Goal: Task Accomplishment & Management: Use online tool/utility

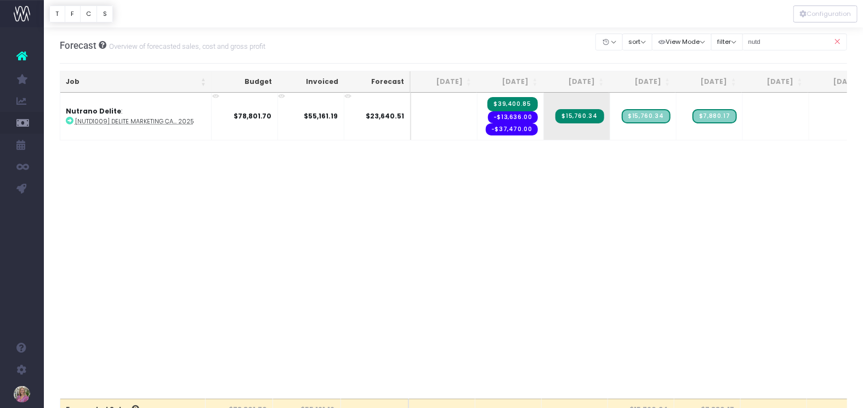
scroll to position [0, 128]
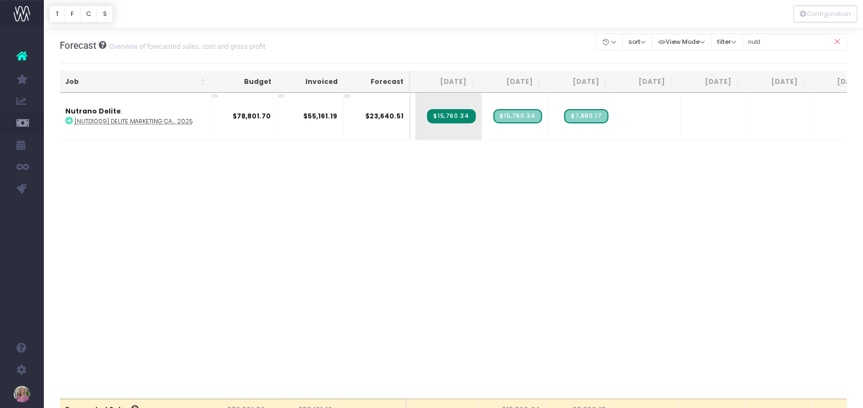
click at [836, 43] on icon at bounding box center [837, 42] width 19 height 22
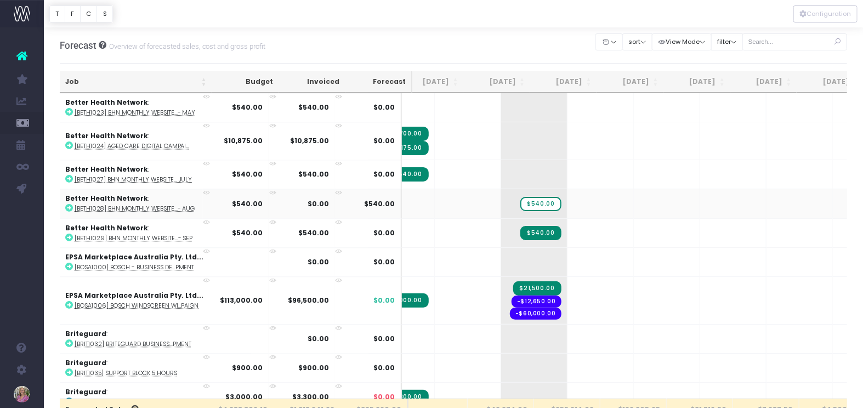
click at [70, 204] on icon at bounding box center [69, 208] width 8 height 8
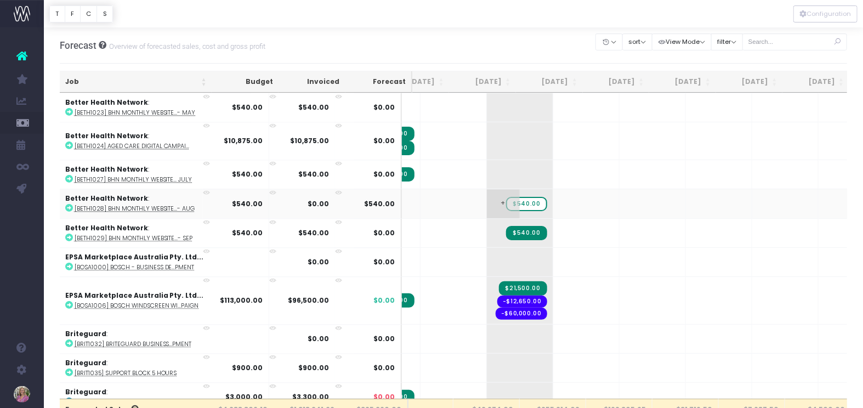
scroll to position [0, 99]
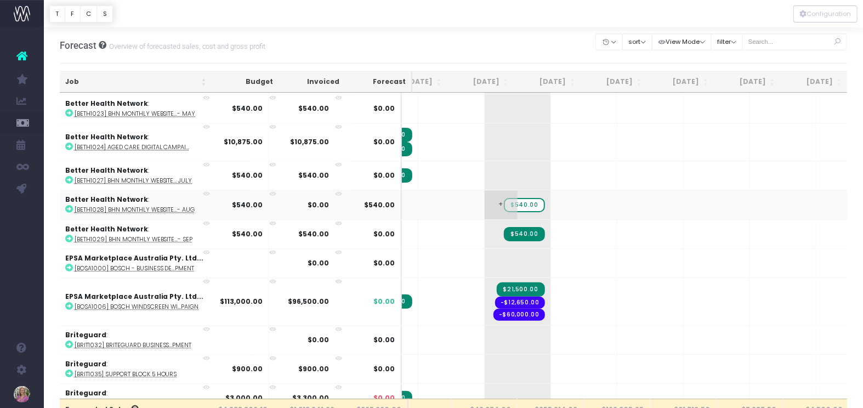
click at [504, 198] on span "$540.00" at bounding box center [524, 205] width 41 height 14
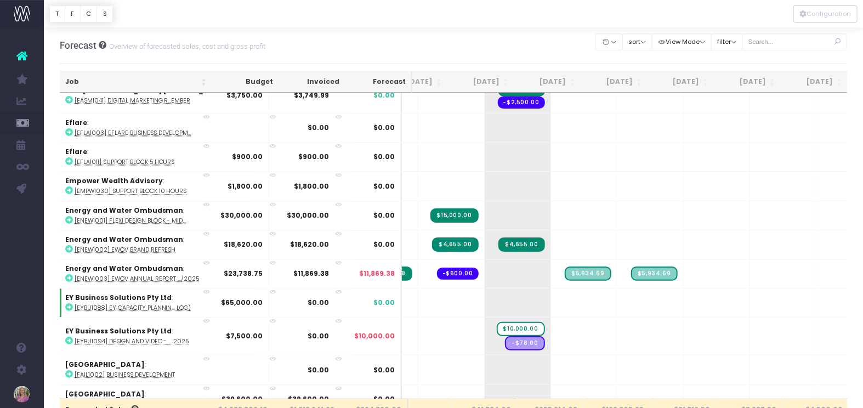
scroll to position [3447, 99]
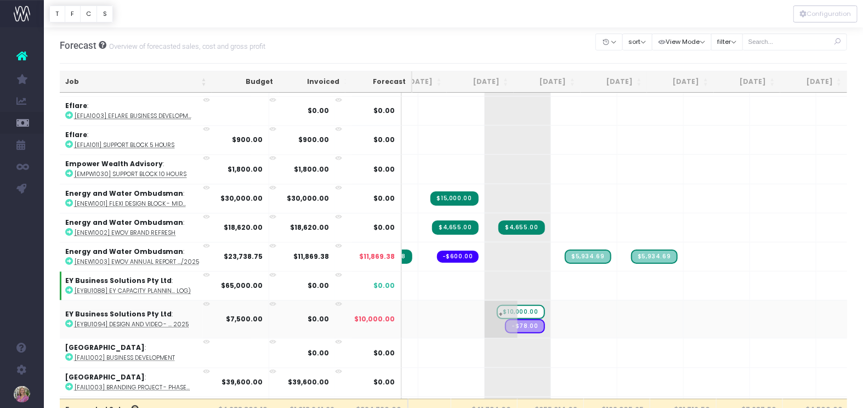
click at [497, 305] on span "$10,000.00" at bounding box center [521, 312] width 48 height 14
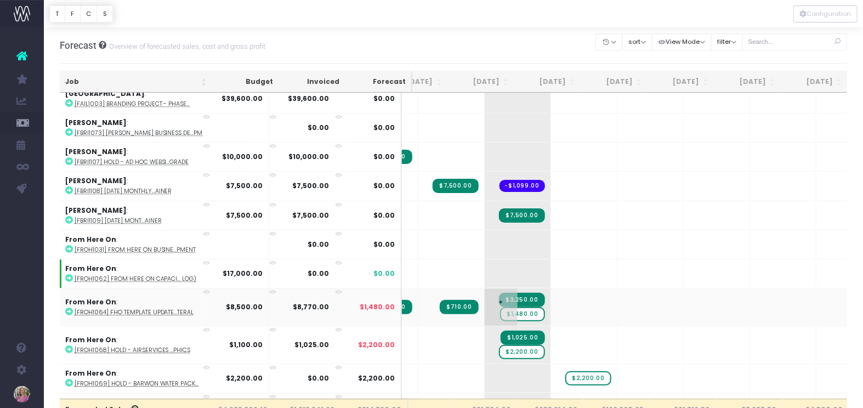
scroll to position [3725, 99]
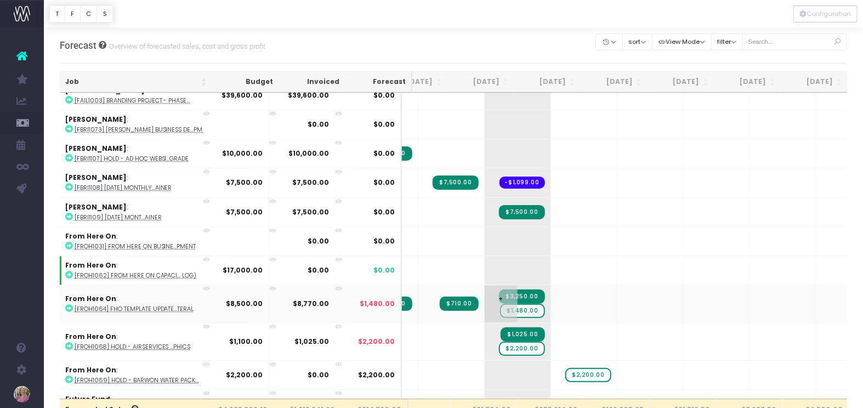
click at [500, 304] on span "$1,480.00" at bounding box center [522, 311] width 44 height 14
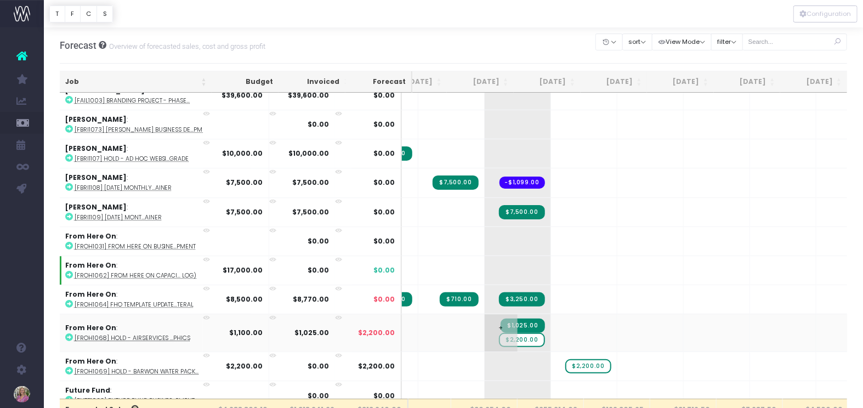
click at [499, 333] on span "$2,200.00" at bounding box center [522, 340] width 46 height 14
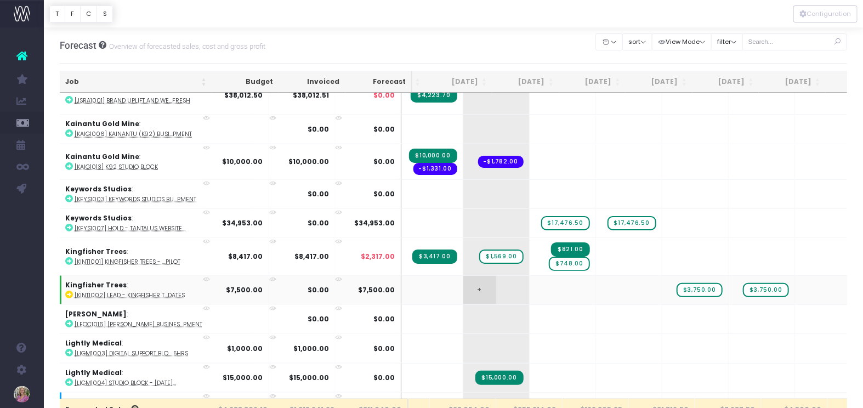
scroll to position [5039, 120]
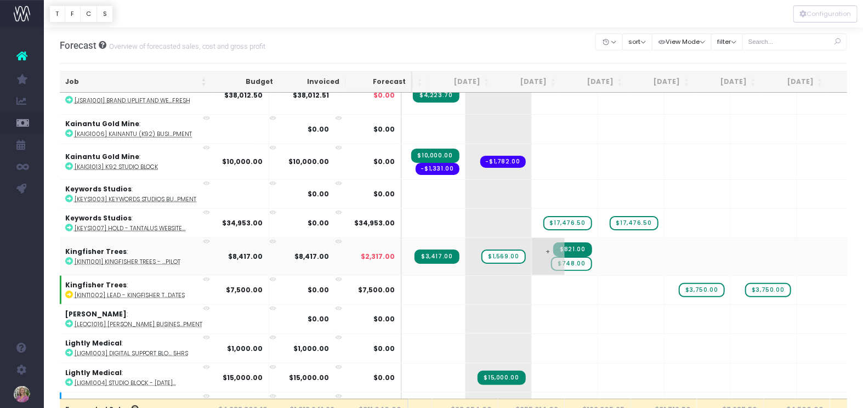
click at [551, 257] on span "$748.00" at bounding box center [571, 264] width 41 height 14
click at [481, 249] on span "$1,569.00" at bounding box center [503, 256] width 44 height 14
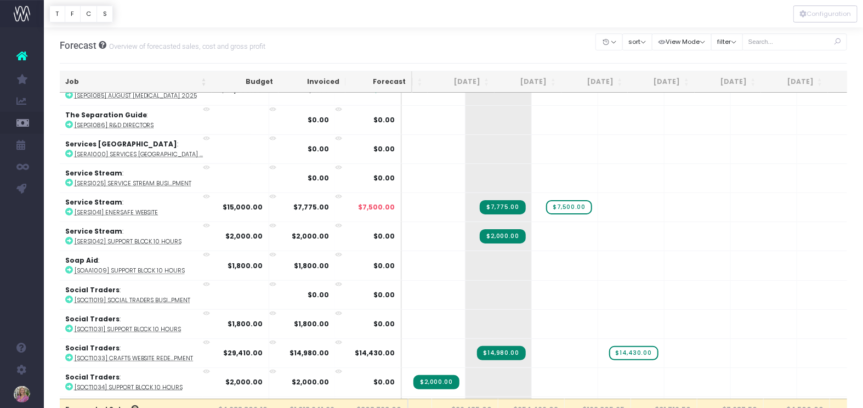
scroll to position [6930, 118]
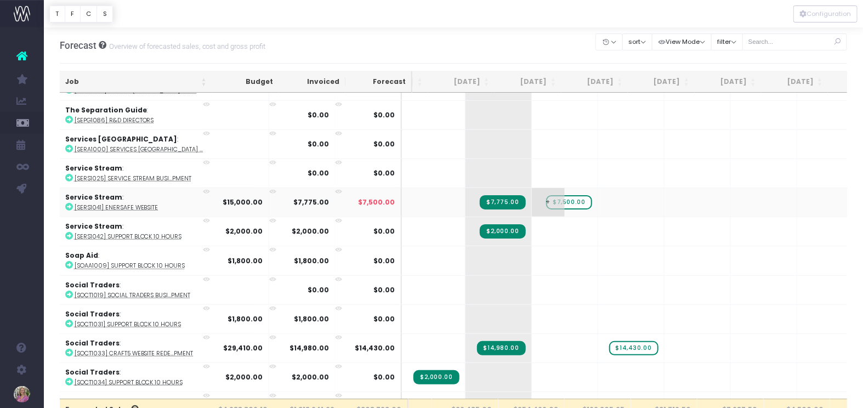
click at [546, 195] on span "$7,500.00" at bounding box center [569, 202] width 46 height 14
click at [532, 188] on span "+" at bounding box center [548, 202] width 33 height 29
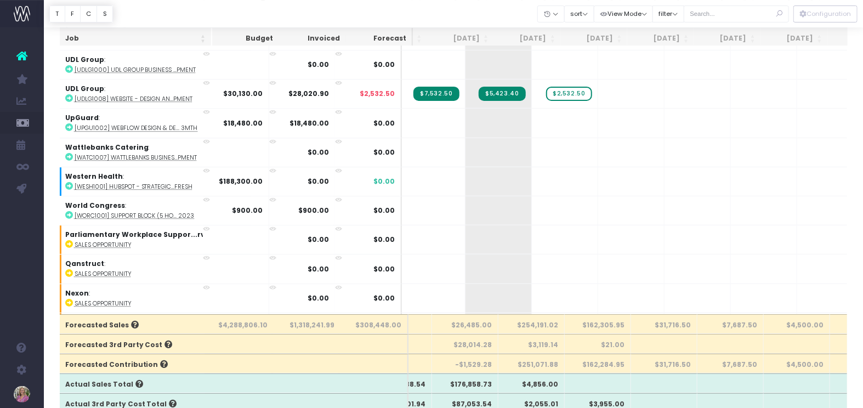
scroll to position [7915, 118]
